Goal: Task Accomplishment & Management: Complete application form

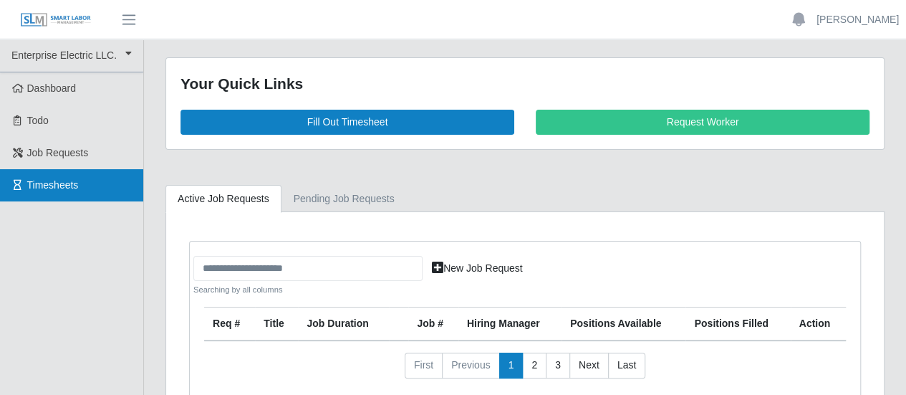
click at [29, 182] on span "Timesheets" at bounding box center [53, 184] width 52 height 11
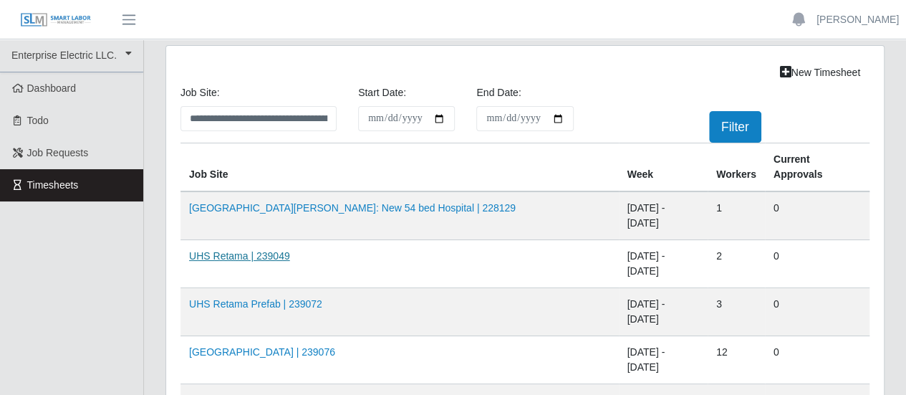
click at [252, 250] on link "UHS Retama | 239049" at bounding box center [239, 255] width 101 height 11
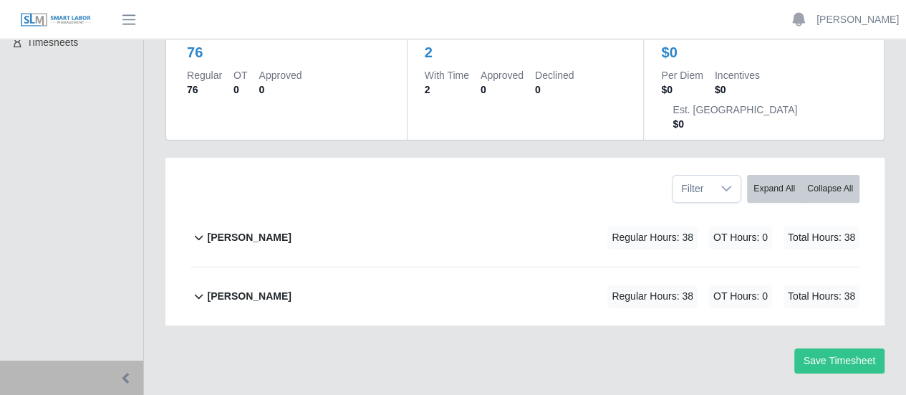
click at [246, 230] on b "[PERSON_NAME]" at bounding box center [249, 237] width 84 height 15
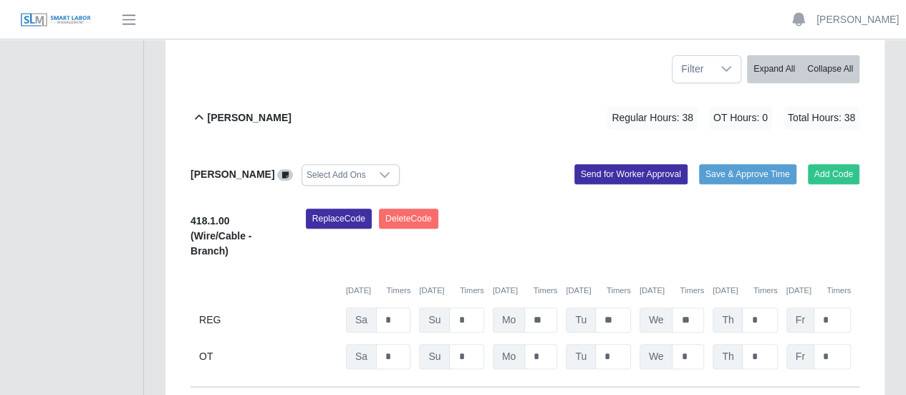
scroll to position [239, 0]
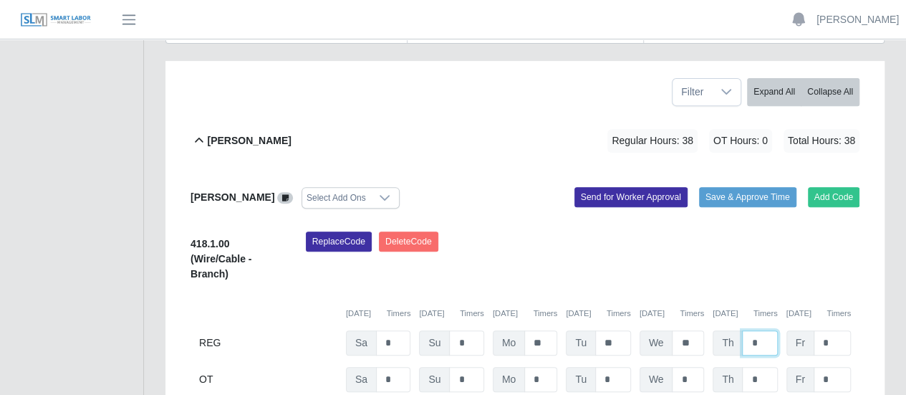
drag, startPoint x: 756, startPoint y: 307, endPoint x: 680, endPoint y: 330, distance: 79.3
click at [740, 330] on div "Th *" at bounding box center [745, 342] width 64 height 25
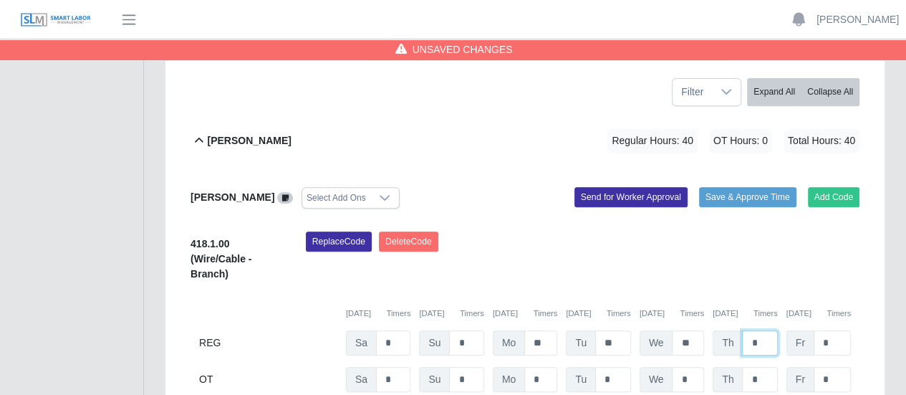
type input "*"
drag, startPoint x: 757, startPoint y: 344, endPoint x: 715, endPoint y: 349, distance: 42.5
click at [737, 367] on div "Th *" at bounding box center [745, 379] width 64 height 25
type input "*"
click at [842, 367] on input "*" at bounding box center [832, 379] width 37 height 25
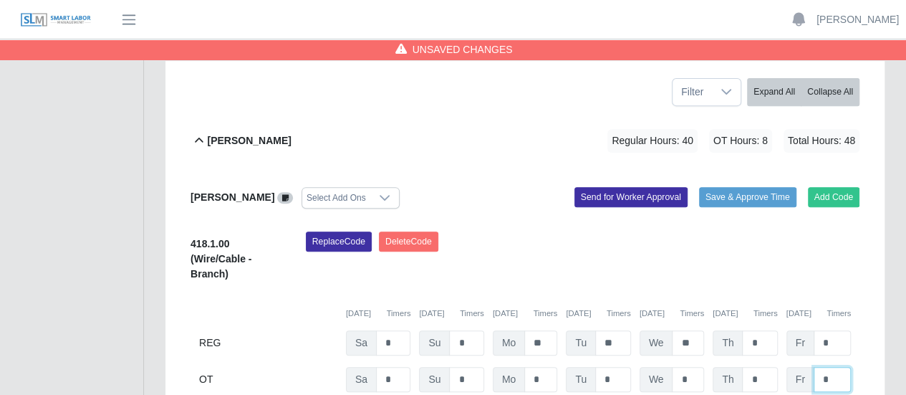
drag, startPoint x: 831, startPoint y: 339, endPoint x: 778, endPoint y: 355, distance: 54.8
click at [807, 367] on div "Fr *" at bounding box center [818, 379] width 64 height 25
type input "*"
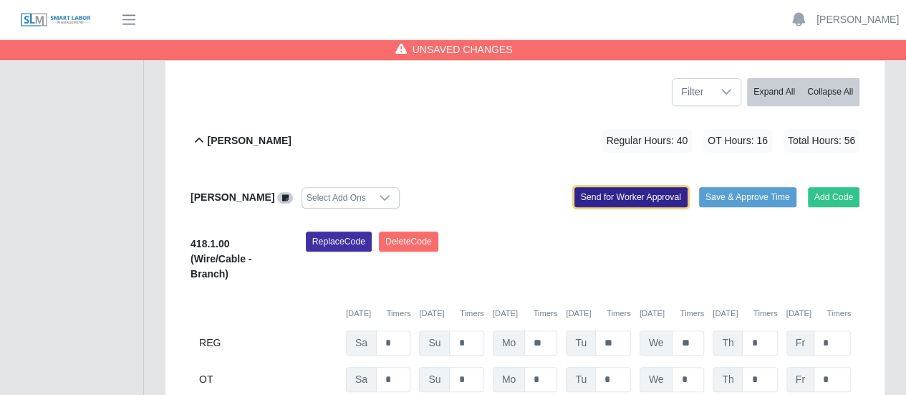
click at [652, 187] on button "Send for Worker Approval" at bounding box center [630, 197] width 113 height 20
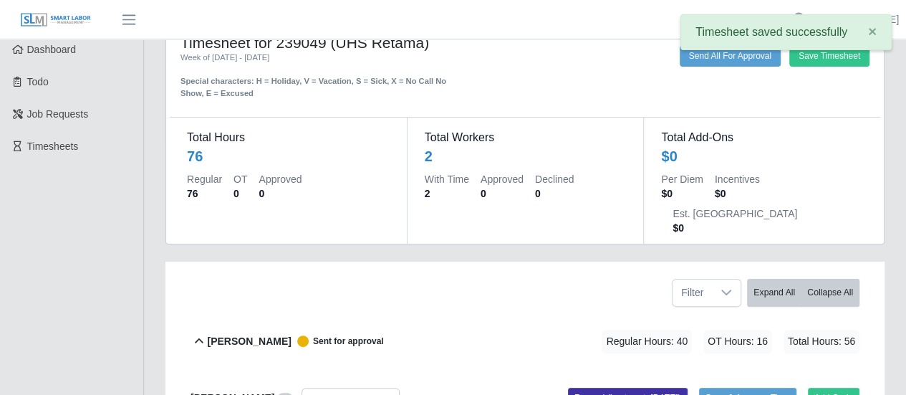
scroll to position [72, 0]
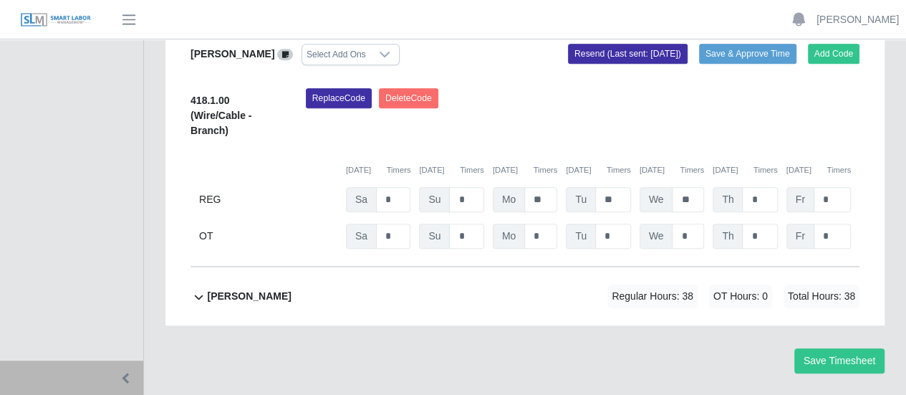
click at [254, 289] on b "Joel Gomes Valle" at bounding box center [249, 296] width 84 height 15
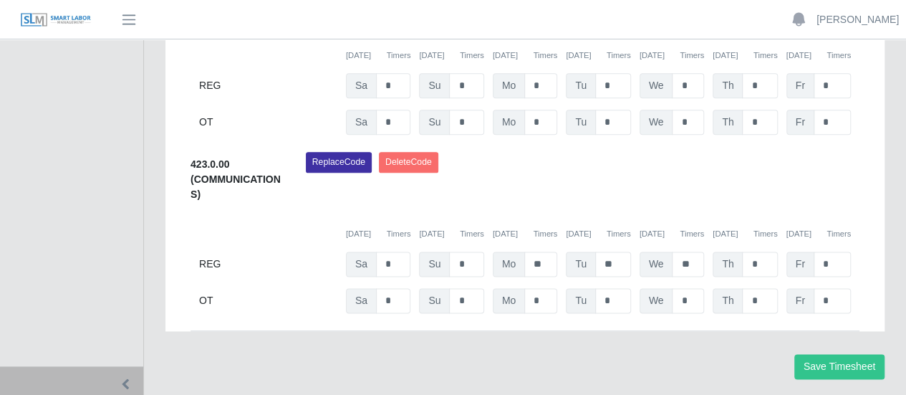
scroll to position [785, 0]
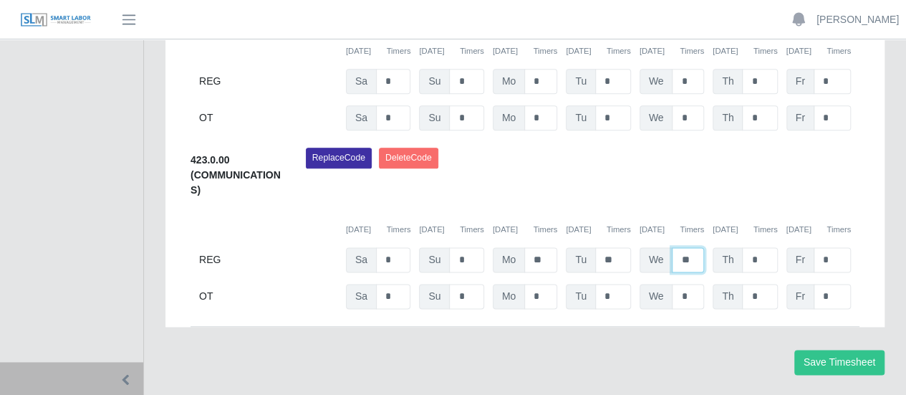
click at [676, 247] on input "**" at bounding box center [688, 259] width 32 height 25
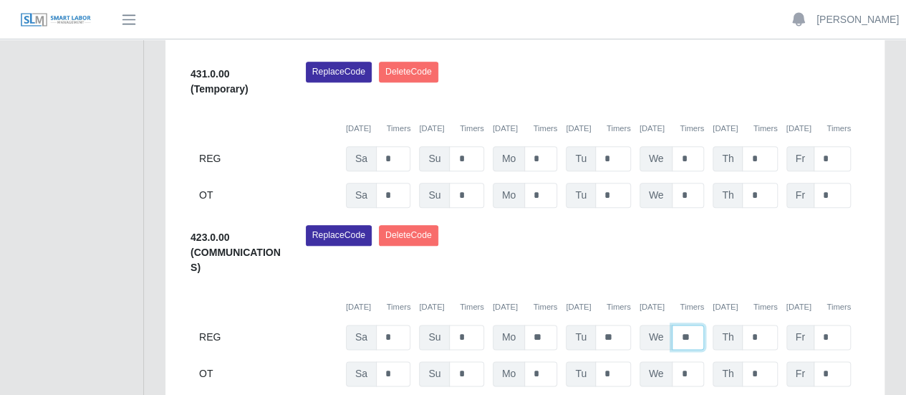
scroll to position [713, 0]
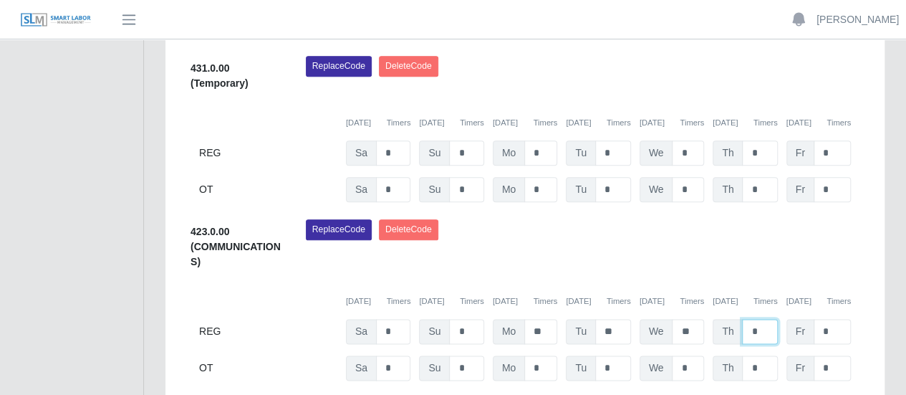
drag, startPoint x: 759, startPoint y: 294, endPoint x: 735, endPoint y: 294, distance: 24.4
click at [735, 319] on div "Th *" at bounding box center [745, 331] width 64 height 25
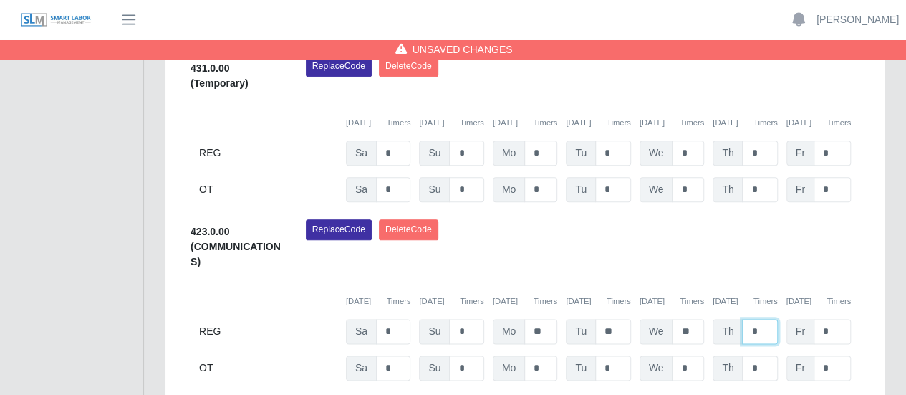
type input "*"
drag, startPoint x: 755, startPoint y: 329, endPoint x: 730, endPoint y: 330, distance: 25.1
click at [730, 355] on div "Th *" at bounding box center [745, 367] width 64 height 25
type input "*"
click at [835, 355] on input "*" at bounding box center [832, 367] width 37 height 25
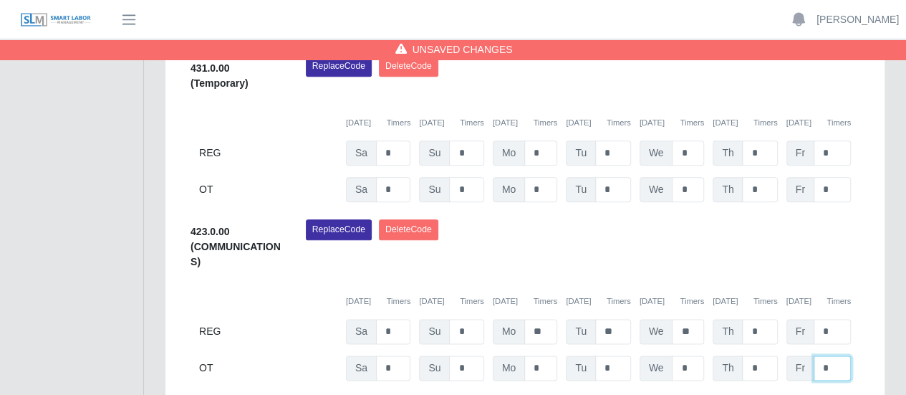
drag, startPoint x: 815, startPoint y: 329, endPoint x: 806, endPoint y: 329, distance: 9.3
click at [814, 355] on input "*" at bounding box center [832, 367] width 37 height 25
type input "*"
click at [825, 319] on input "*" at bounding box center [832, 331] width 37 height 25
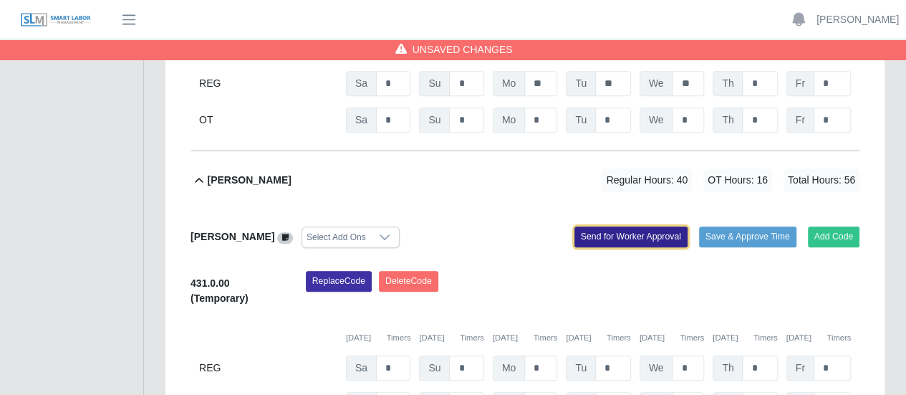
click at [624, 226] on button "Send for Worker Approval" at bounding box center [630, 236] width 113 height 20
